Goal: Communication & Community: Participate in discussion

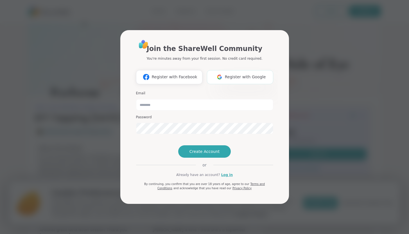
click at [228, 74] on span "Register with Google" at bounding box center [245, 77] width 41 height 6
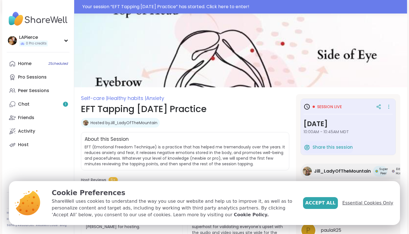
click at [371, 202] on span "Essential Cookies Only" at bounding box center [367, 202] width 51 height 7
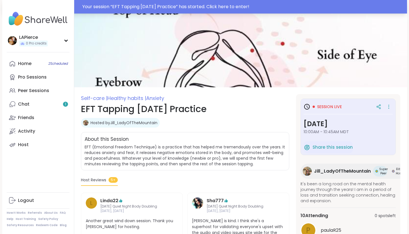
click at [227, 8] on div "Your session “ EFT Tapping [DATE] Practice ” has started. Click here to enter!" at bounding box center [242, 6] width 321 height 7
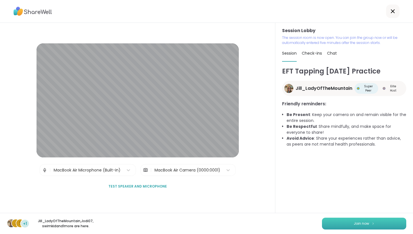
click at [341, 223] on button "Join now" at bounding box center [364, 223] width 84 height 12
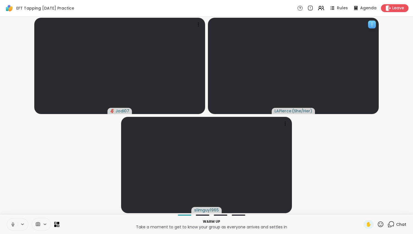
click at [372, 23] on icon at bounding box center [372, 23] width 1 height 1
click at [387, 43] on video-player-container "Jodi07 LAPierce ( She/Her ) slimguy1965" at bounding box center [206, 115] width 406 height 193
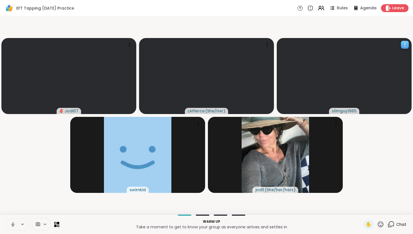
click at [296, 110] on video at bounding box center [344, 76] width 135 height 76
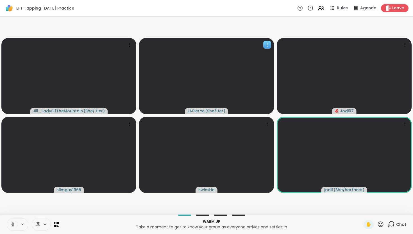
click at [210, 112] on span "( She/Her )" at bounding box center [215, 111] width 20 height 6
click at [229, 99] on h4 "View Profile" at bounding box center [233, 99] width 24 height 6
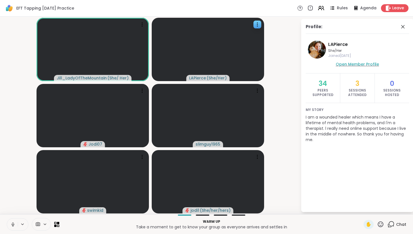
click at [373, 65] on span "Open Member Profile" at bounding box center [357, 64] width 43 height 6
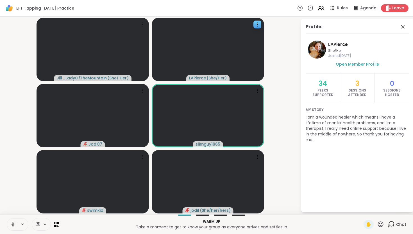
click at [202, 82] on video-player-container "Jill_LadyOfTheMountain ( She/ Her ) LAPierce ( She/Her ) Jodi07 slimguy1965 swi…" at bounding box center [150, 115] width 294 height 193
click at [202, 80] on span "LAPierce" at bounding box center [197, 78] width 17 height 6
click at [237, 54] on video at bounding box center [208, 49] width 112 height 63
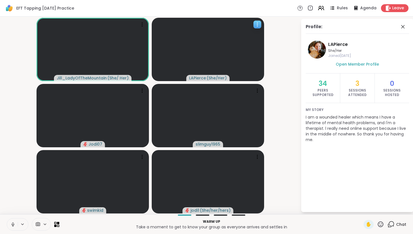
click at [216, 76] on span "( She/Her )" at bounding box center [217, 78] width 20 height 6
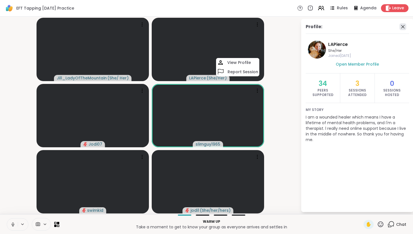
click at [402, 29] on icon at bounding box center [403, 26] width 7 height 7
